Goal: Task Accomplishment & Management: Manage account settings

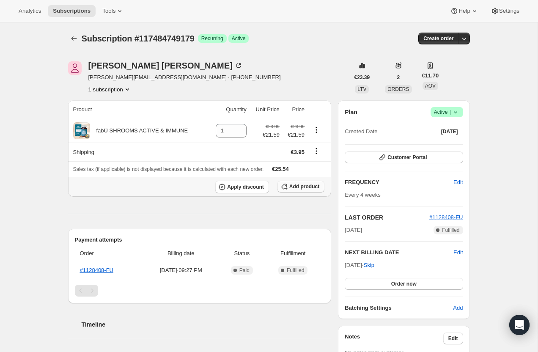
click at [300, 191] on button "Add product" at bounding box center [301, 187] width 47 height 12
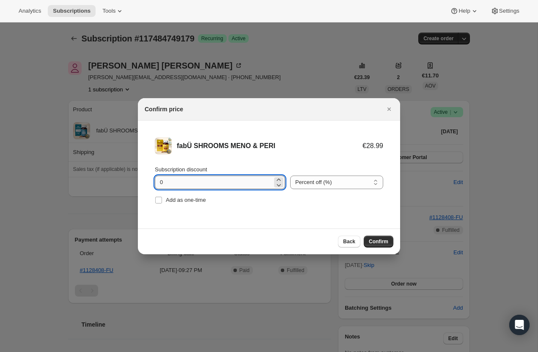
click at [182, 183] on input "0" at bounding box center [214, 183] width 118 height 14
type input "10"
click at [382, 243] on span "Confirm" at bounding box center [378, 241] width 19 height 7
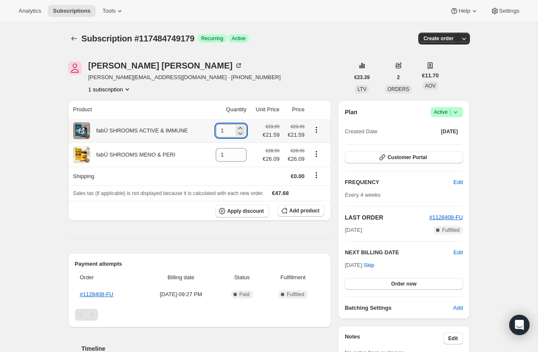
click at [229, 130] on input "1" at bounding box center [225, 131] width 18 height 14
type input "0"
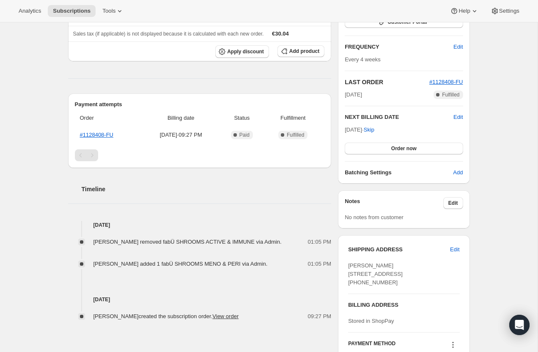
scroll to position [137, 0]
